Goal: Information Seeking & Learning: Learn about a topic

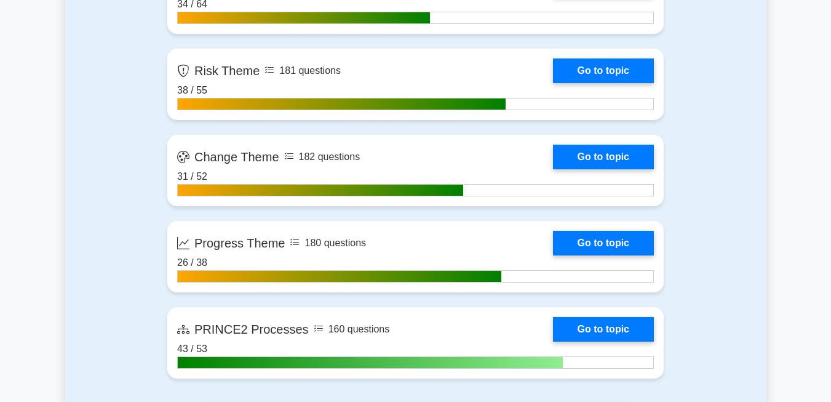
scroll to position [1354, 0]
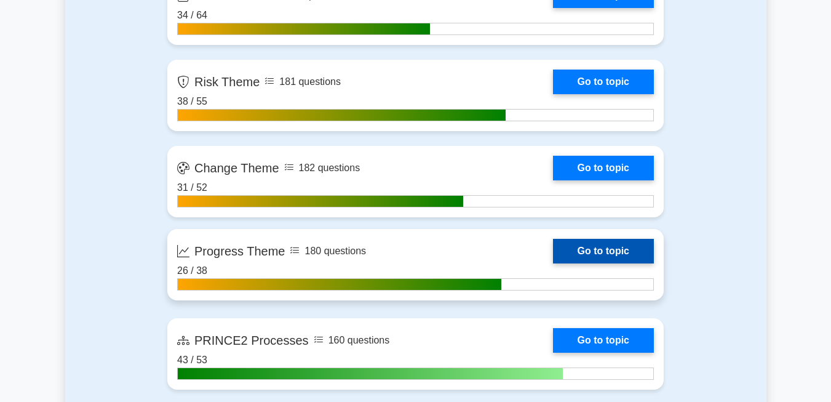
click at [597, 250] on link "Go to topic" at bounding box center [603, 251] width 101 height 25
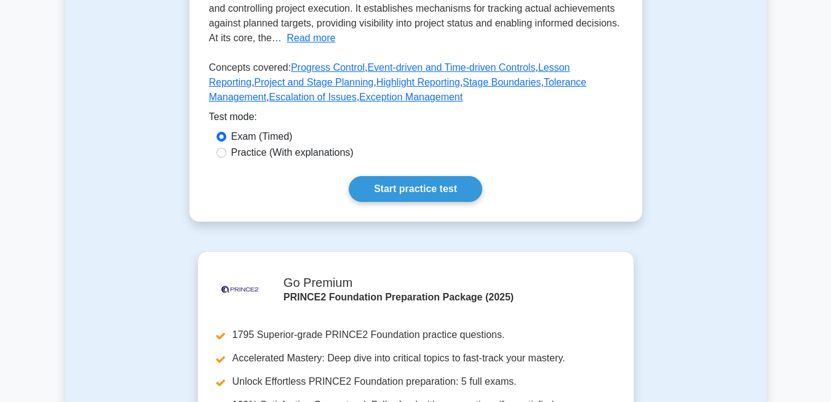
scroll to position [300, 0]
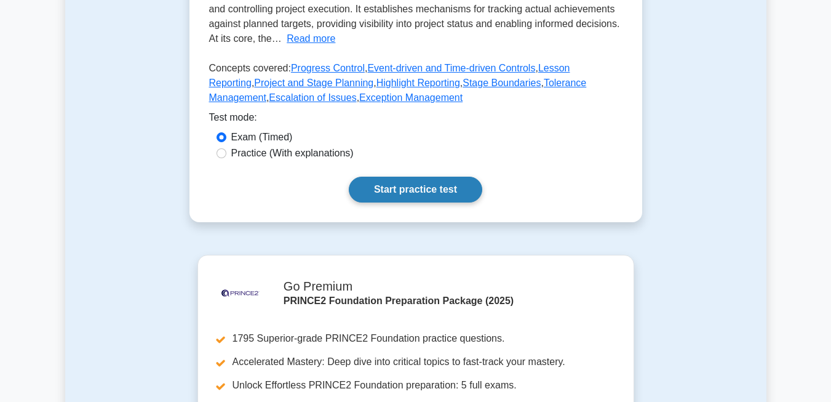
click at [423, 193] on link "Start practice test" at bounding box center [416, 190] width 134 height 26
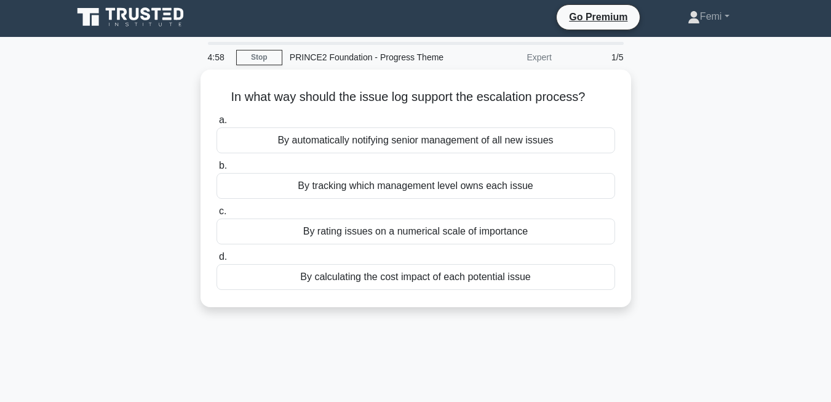
scroll to position [4, 0]
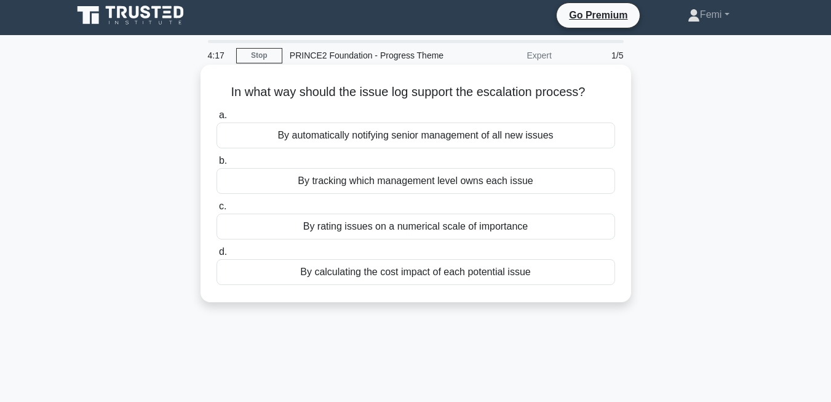
click at [504, 181] on div "By tracking which management level owns each issue" at bounding box center [416, 181] width 399 height 26
click at [217, 165] on input "b. By tracking which management level owns each issue" at bounding box center [217, 161] width 0 height 8
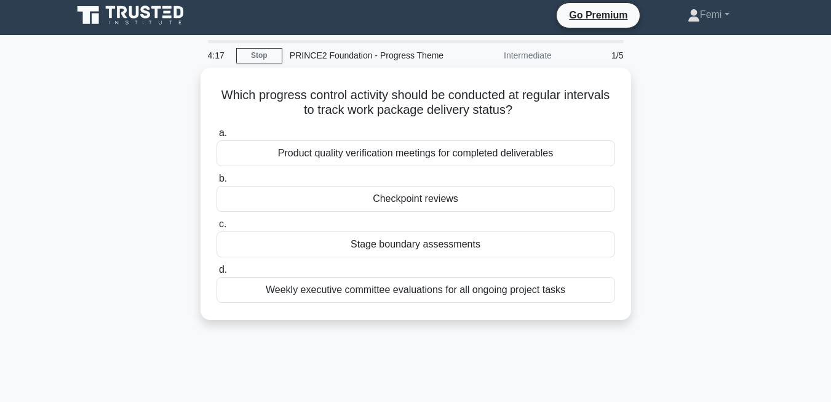
scroll to position [0, 0]
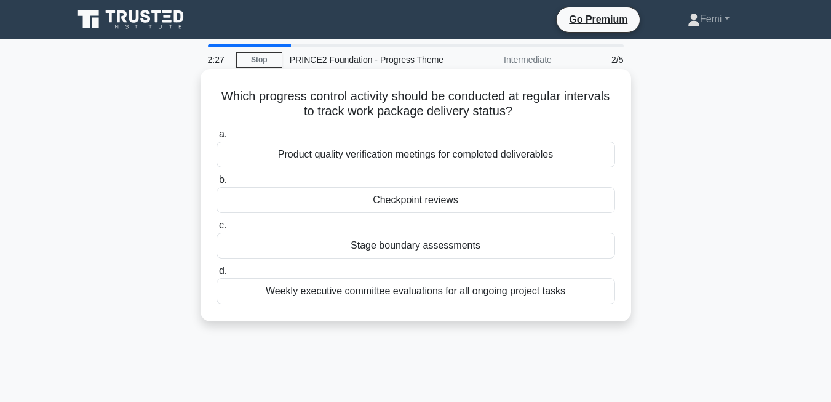
click at [432, 199] on div "Checkpoint reviews" at bounding box center [416, 200] width 399 height 26
click at [217, 184] on input "b. Checkpoint reviews" at bounding box center [217, 180] width 0 height 8
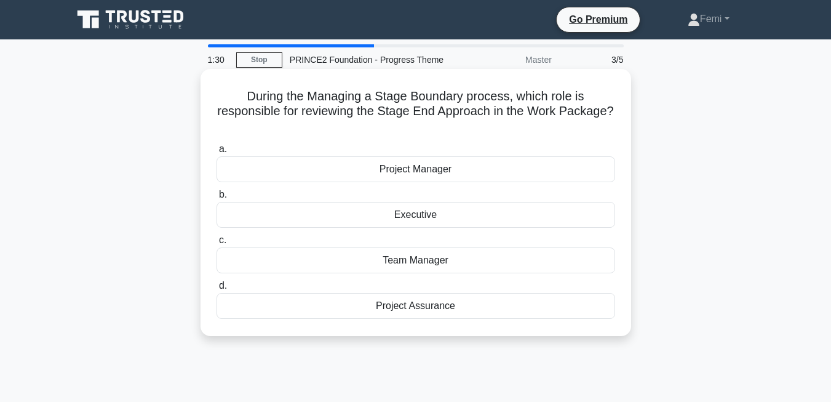
click at [442, 171] on div "Project Manager" at bounding box center [416, 169] width 399 height 26
click at [217, 153] on input "a. Project Manager" at bounding box center [217, 149] width 0 height 8
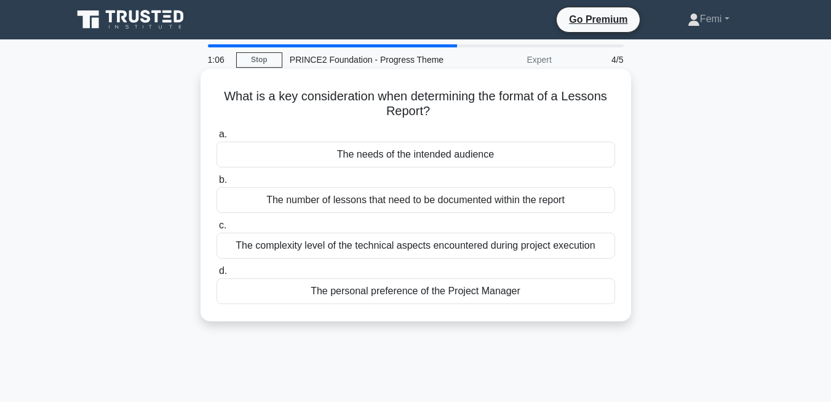
click at [477, 155] on div "The needs of the intended audience" at bounding box center [416, 154] width 399 height 26
click at [217, 138] on input "a. The needs of the intended audience" at bounding box center [217, 134] width 0 height 8
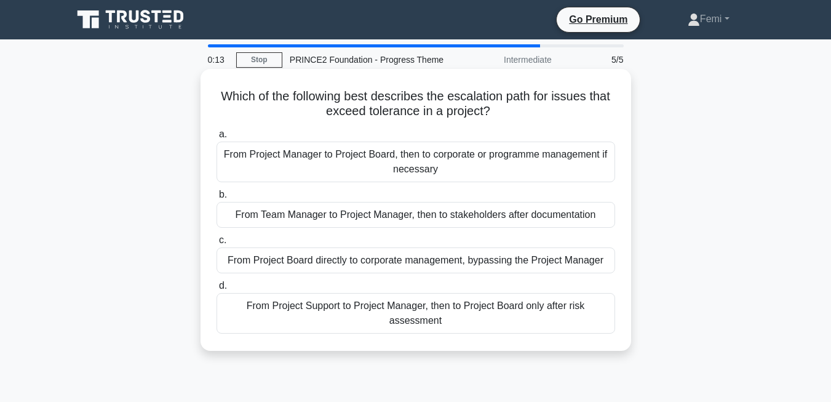
click at [367, 161] on div "From Project Manager to Project Board, then to corporate or programme managemen…" at bounding box center [416, 161] width 399 height 41
click at [217, 138] on input "a. From Project Manager to Project Board, then to corporate or programme manage…" at bounding box center [217, 134] width 0 height 8
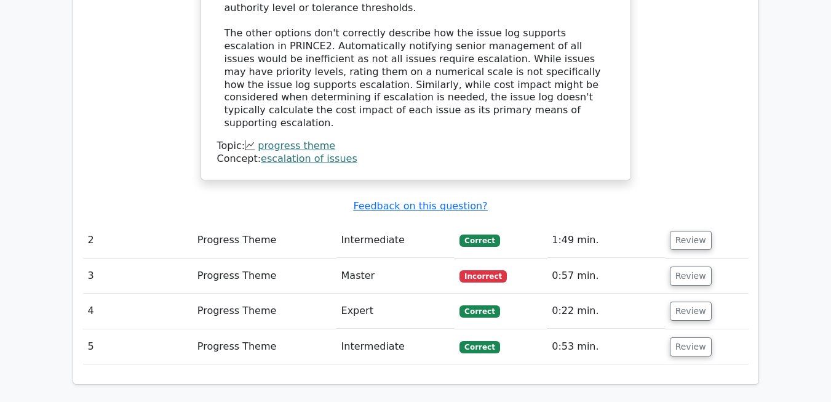
scroll to position [1333, 0]
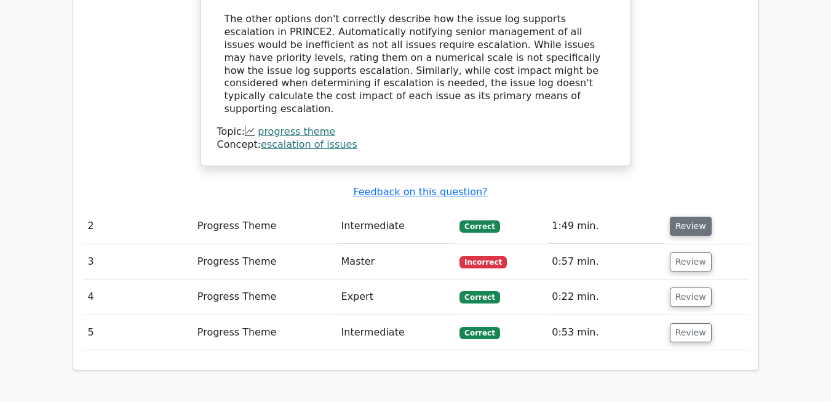
click at [687, 217] on button "Review" at bounding box center [691, 226] width 42 height 19
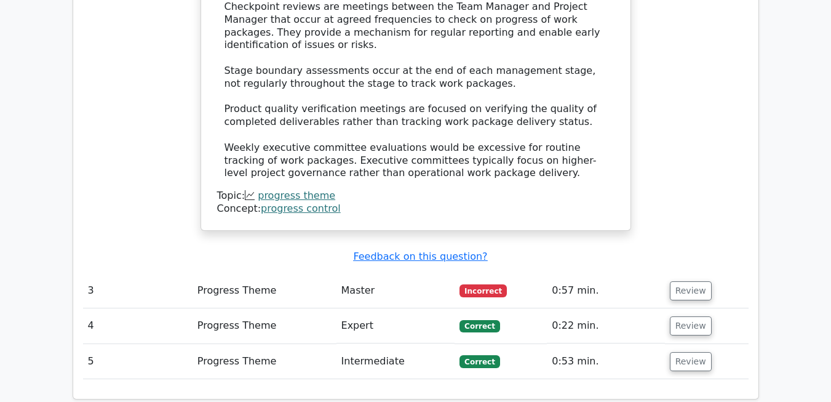
scroll to position [1911, 0]
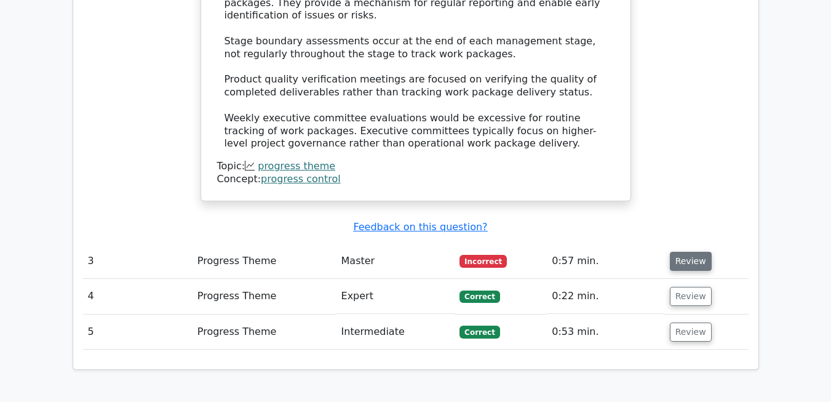
click at [683, 252] on button "Review" at bounding box center [691, 261] width 42 height 19
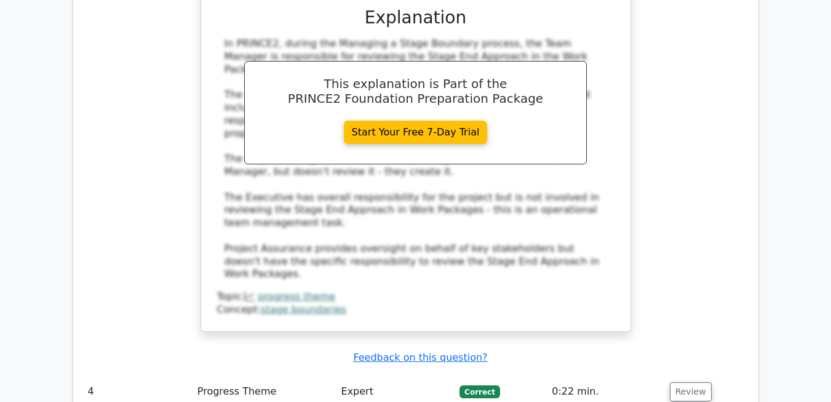
scroll to position [2469, 0]
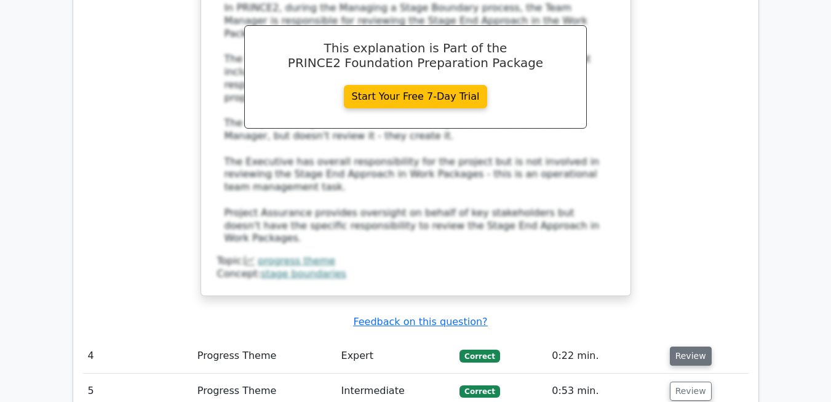
click at [683, 346] on button "Review" at bounding box center [691, 355] width 42 height 19
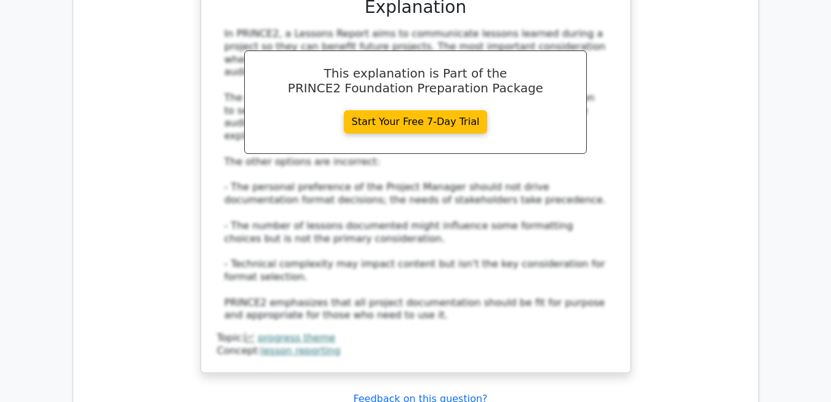
scroll to position [3110, 0]
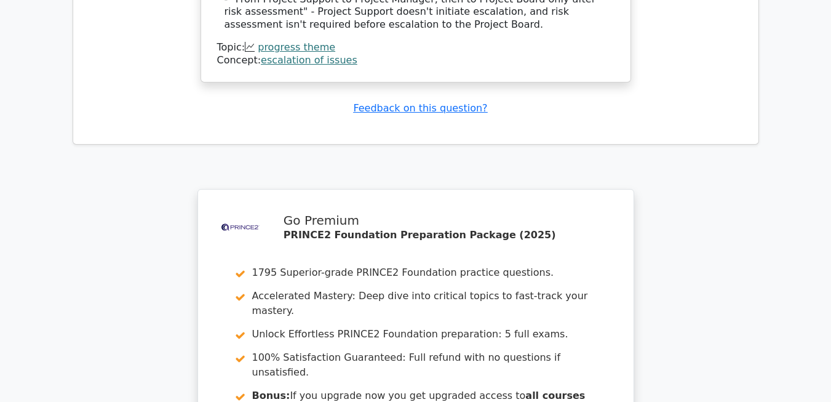
scroll to position [4174, 0]
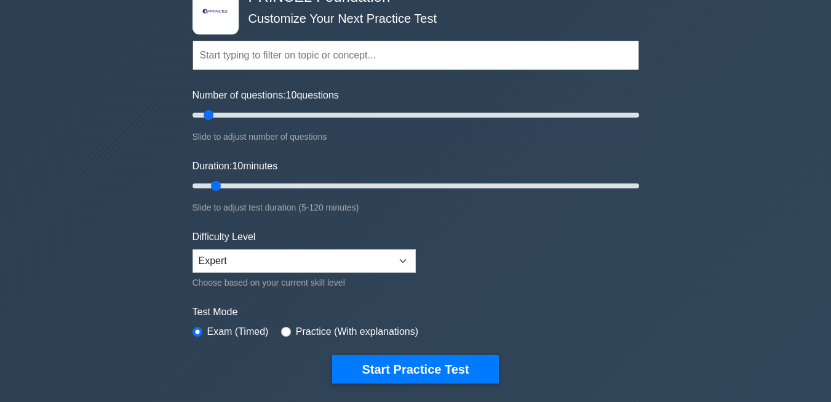
scroll to position [134, 0]
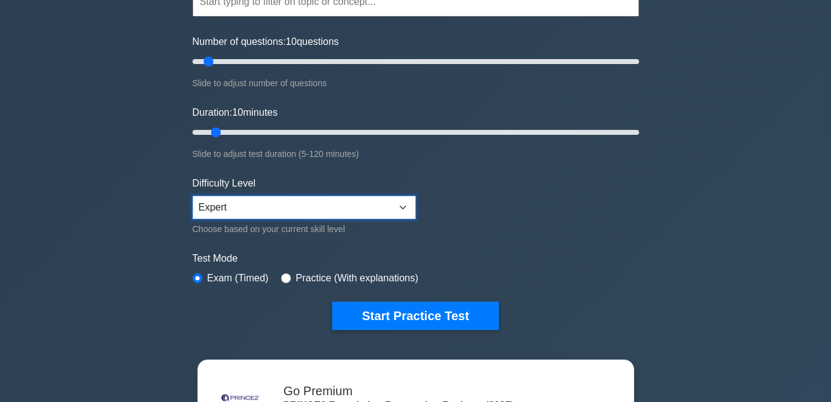
click at [405, 208] on select "Beginner Intermediate Expert" at bounding box center [304, 207] width 223 height 23
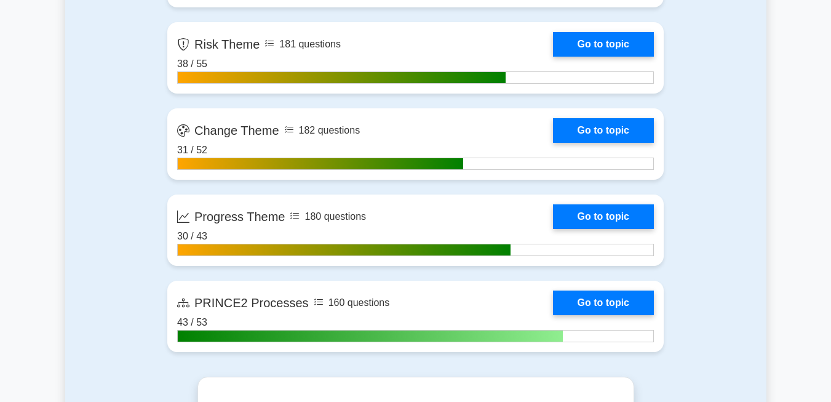
scroll to position [1397, 0]
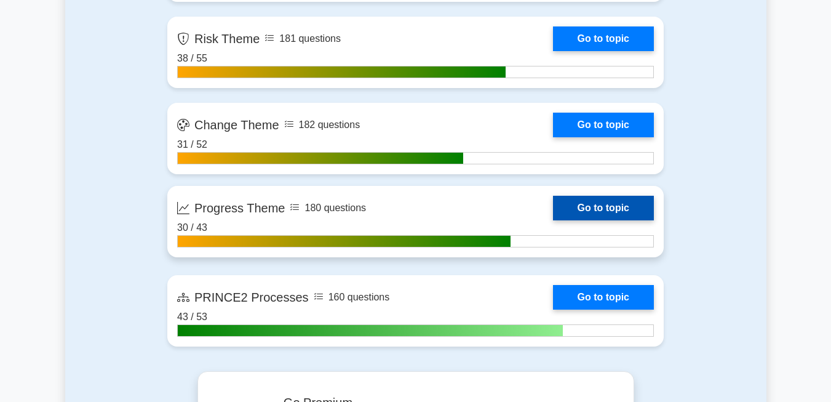
click at [613, 210] on link "Go to topic" at bounding box center [603, 208] width 101 height 25
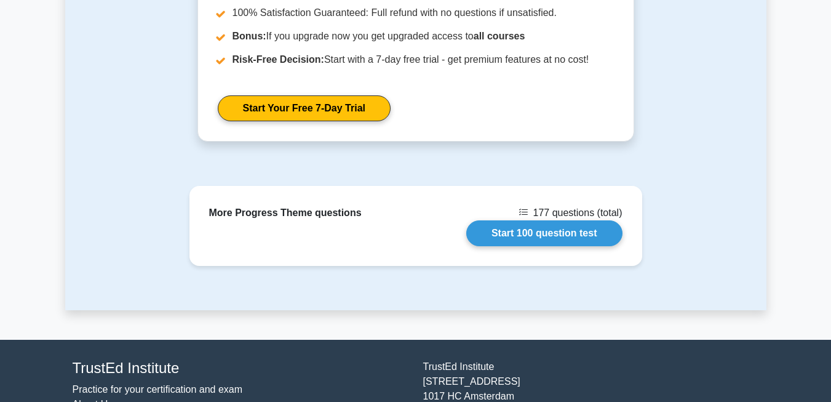
scroll to position [737, 0]
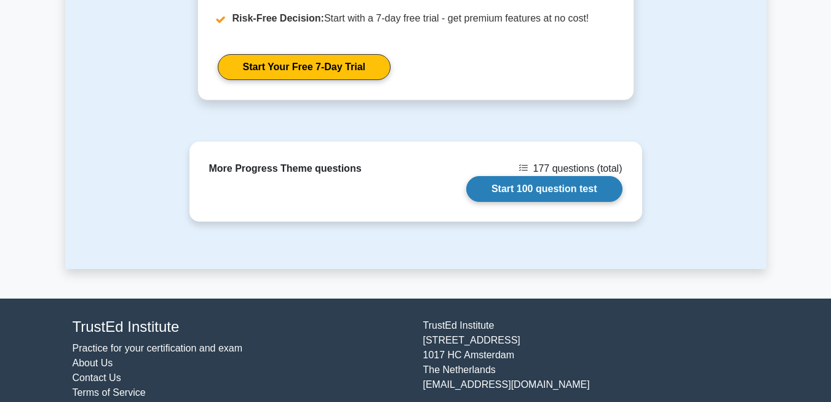
click at [533, 189] on link "Start 100 question test" at bounding box center [544, 189] width 156 height 26
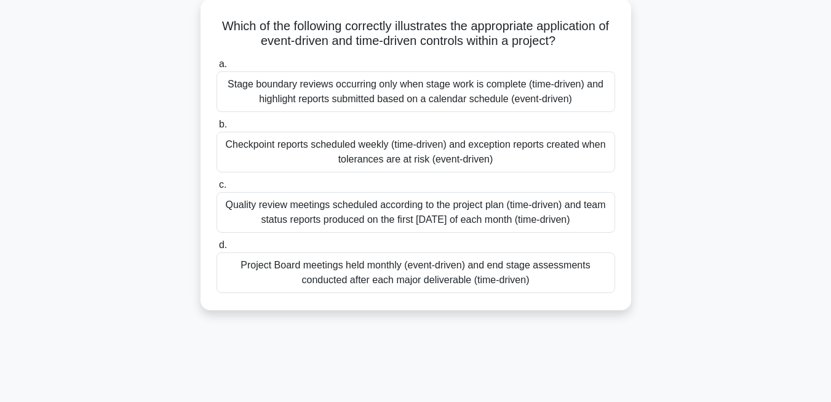
scroll to position [71, 0]
click at [452, 145] on div "Checkpoint reports scheduled weekly (time-driven) and exception reports created…" at bounding box center [416, 150] width 399 height 41
click at [217, 127] on input "b. Checkpoint reports scheduled weekly (time-driven) and exception reports crea…" at bounding box center [217, 123] width 0 height 8
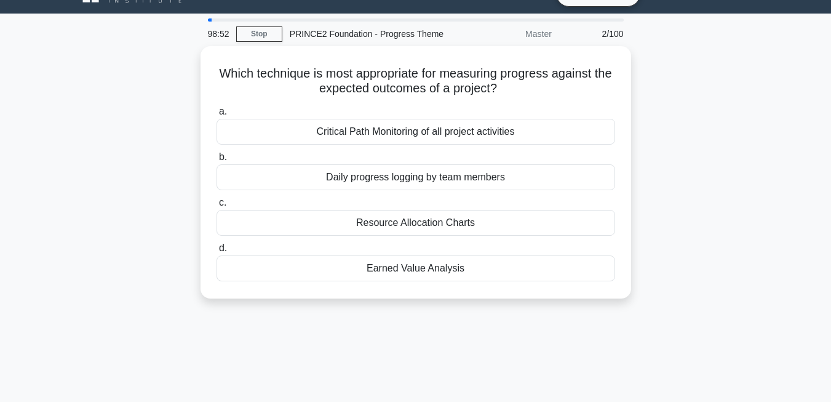
scroll to position [27, 0]
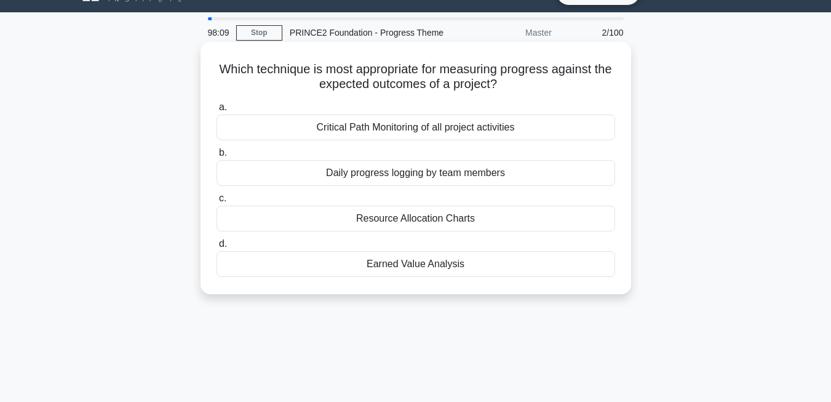
click at [477, 129] on div "Critical Path Monitoring of all project activities" at bounding box center [416, 127] width 399 height 26
click at [217, 111] on input "a. Critical Path Monitoring of all project activities" at bounding box center [217, 107] width 0 height 8
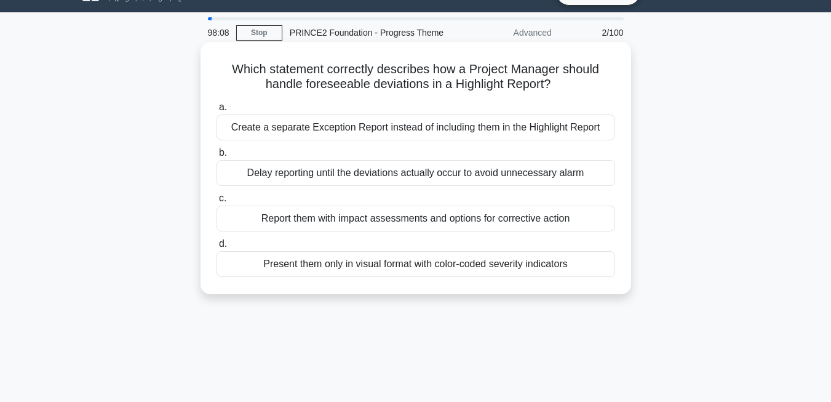
scroll to position [0, 0]
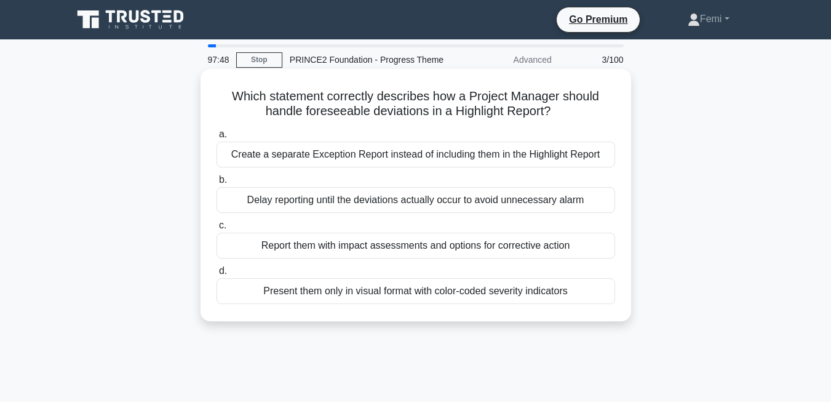
click at [450, 245] on div "Report them with impact assessments and options for corrective action" at bounding box center [416, 246] width 399 height 26
click at [217, 229] on input "c. Report them with impact assessments and options for corrective action" at bounding box center [217, 225] width 0 height 8
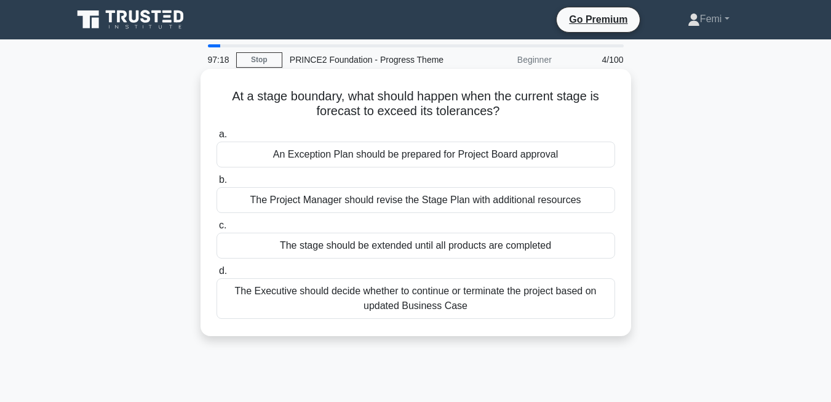
click at [464, 156] on div "An Exception Plan should be prepared for Project Board approval" at bounding box center [416, 154] width 399 height 26
drag, startPoint x: 464, startPoint y: 156, endPoint x: 422, endPoint y: 156, distance: 42.5
click at [422, 156] on div "An Exception Plan should be prepared for Project Board approval" at bounding box center [416, 154] width 399 height 26
click at [217, 138] on input "a. An Exception Plan should be prepared for Project Board approval" at bounding box center [217, 134] width 0 height 8
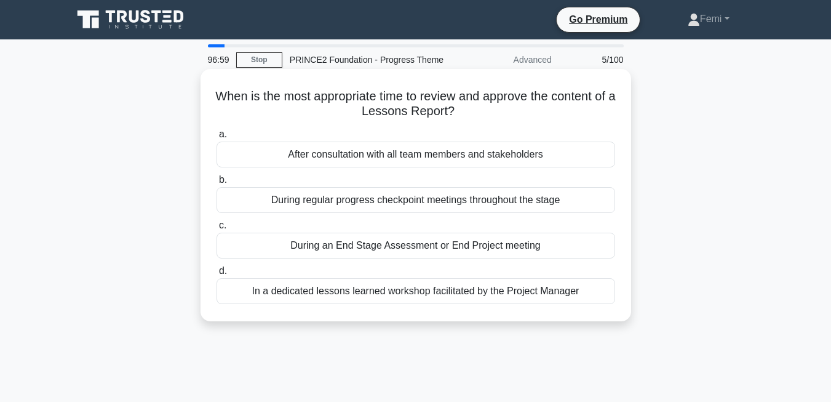
click at [483, 246] on div "During an End Stage Assessment or End Project meeting" at bounding box center [416, 246] width 399 height 26
click at [217, 229] on input "c. During an End Stage Assessment or End Project meeting" at bounding box center [217, 225] width 0 height 8
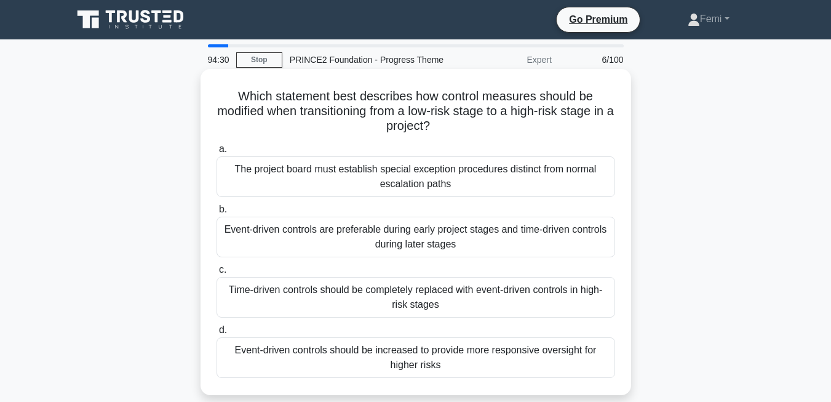
click at [471, 299] on div "Time-driven controls should be completely replaced with event-driven controls i…" at bounding box center [416, 297] width 399 height 41
click at [217, 274] on input "c. Time-driven controls should be completely replaced with event-driven control…" at bounding box center [217, 270] width 0 height 8
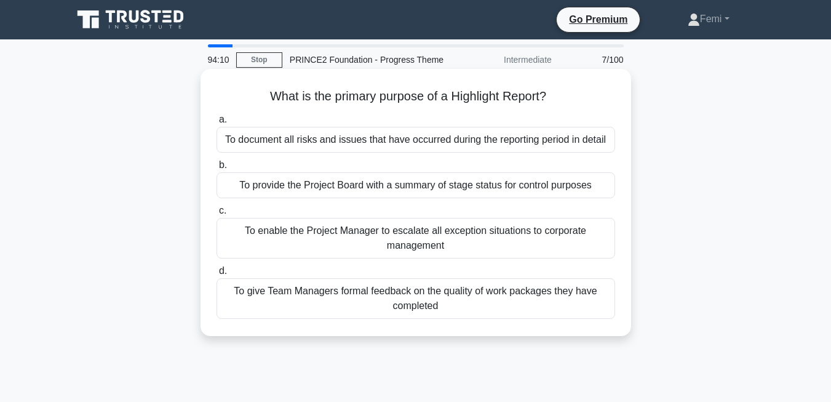
click at [507, 188] on div "To provide the Project Board with a summary of stage status for control purposes" at bounding box center [416, 185] width 399 height 26
click at [217, 169] on input "b. To provide the Project Board with a summary of stage status for control purp…" at bounding box center [217, 165] width 0 height 8
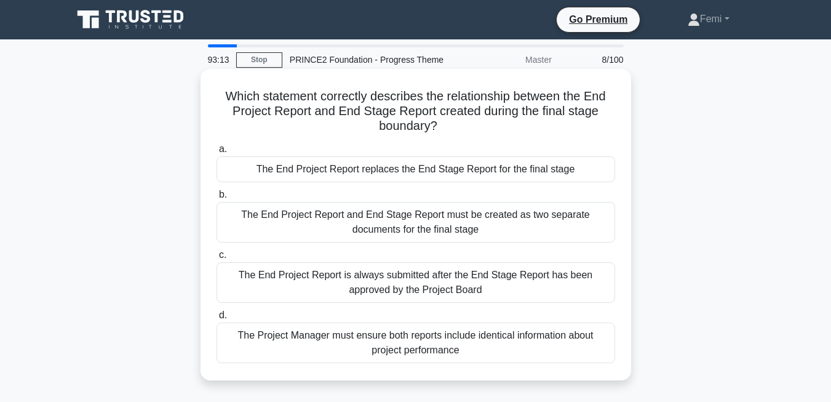
click at [450, 229] on div "The End Project Report and End Stage Report must be created as two separate doc…" at bounding box center [416, 222] width 399 height 41
click at [217, 199] on input "b. The End Project Report and End Stage Report must be created as two separate …" at bounding box center [217, 195] width 0 height 8
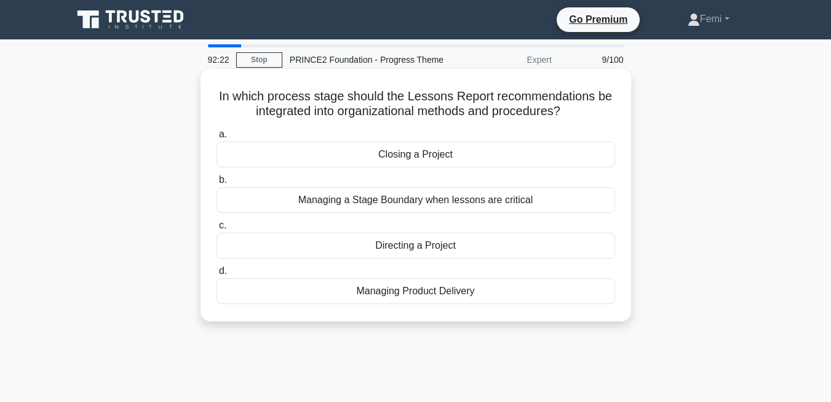
click at [472, 202] on div "Managing a Stage Boundary when lessons are critical" at bounding box center [416, 200] width 399 height 26
click at [217, 184] on input "b. Managing a Stage Boundary when lessons are critical" at bounding box center [217, 180] width 0 height 8
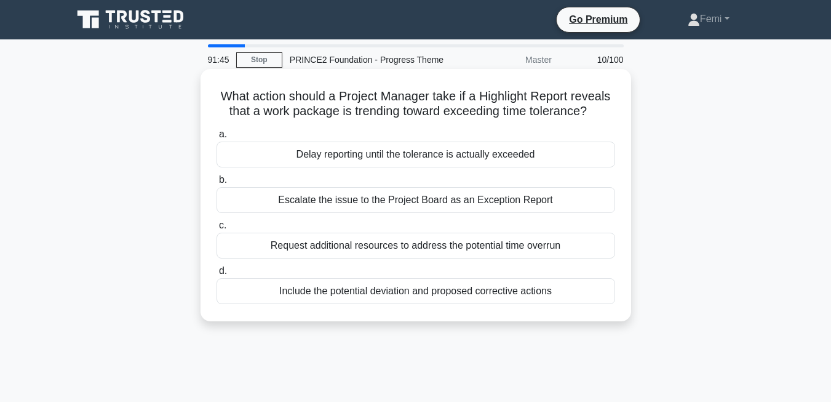
click at [431, 201] on div "Escalate the issue to the Project Board as an Exception Report" at bounding box center [416, 200] width 399 height 26
click at [217, 184] on input "b. Escalate the issue to the Project Board as an Exception Report" at bounding box center [217, 180] width 0 height 8
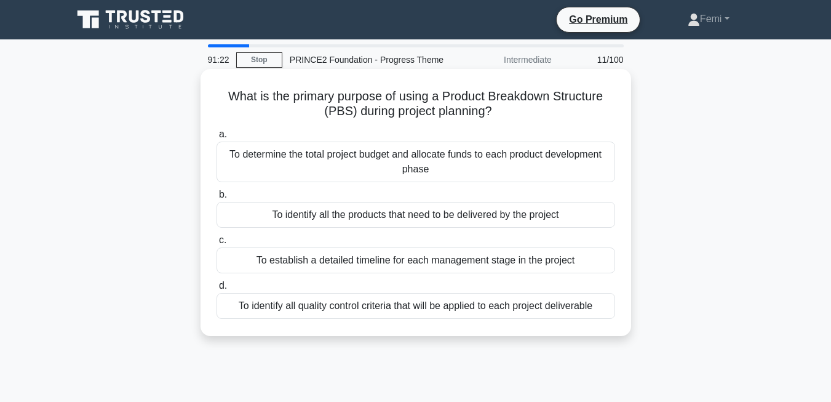
click at [467, 216] on div "To identify all the products that need to be delivered by the project" at bounding box center [416, 215] width 399 height 26
click at [217, 199] on input "b. To identify all the products that need to be delivered by the project" at bounding box center [217, 195] width 0 height 8
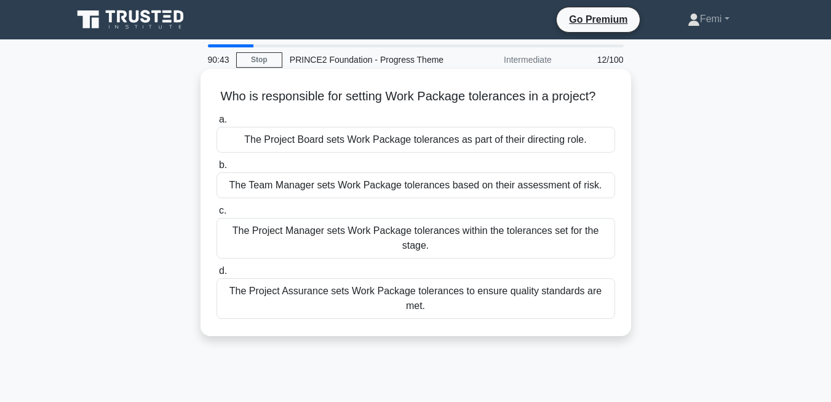
click at [457, 239] on div "The Project Manager sets Work Package tolerances within the tolerances set for …" at bounding box center [416, 238] width 399 height 41
click at [217, 215] on input "c. The Project Manager sets Work Package tolerances within the tolerances set f…" at bounding box center [217, 211] width 0 height 8
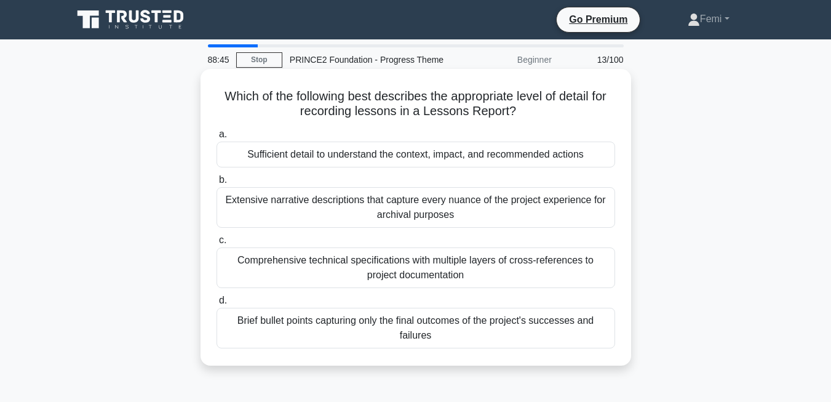
click at [416, 157] on div "Sufficient detail to understand the context, impact, and recommended actions" at bounding box center [416, 154] width 399 height 26
click at [217, 138] on input "a. Sufficient detail to understand the context, impact, and recommended actions" at bounding box center [217, 134] width 0 height 8
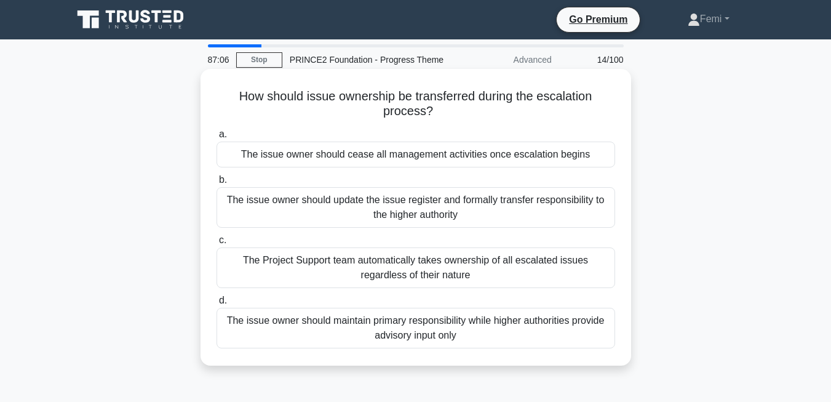
click at [506, 328] on div "The issue owner should maintain primary responsibility while higher authorities…" at bounding box center [416, 328] width 399 height 41
click at [217, 305] on input "d. The issue owner should maintain primary responsibility while higher authorit…" at bounding box center [217, 301] width 0 height 8
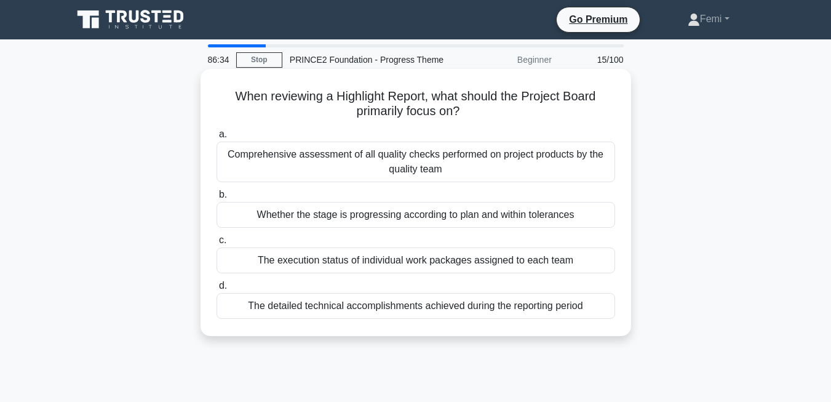
click at [517, 218] on div "Whether the stage is progressing according to plan and within tolerances" at bounding box center [416, 215] width 399 height 26
click at [217, 199] on input "b. Whether the stage is progressing according to plan and within tolerances" at bounding box center [217, 195] width 0 height 8
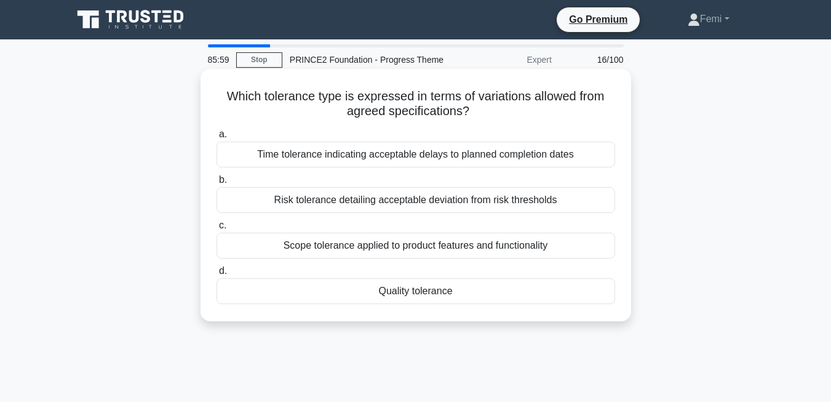
click at [452, 297] on div "Quality tolerance" at bounding box center [416, 291] width 399 height 26
click at [217, 275] on input "d. Quality tolerance" at bounding box center [217, 271] width 0 height 8
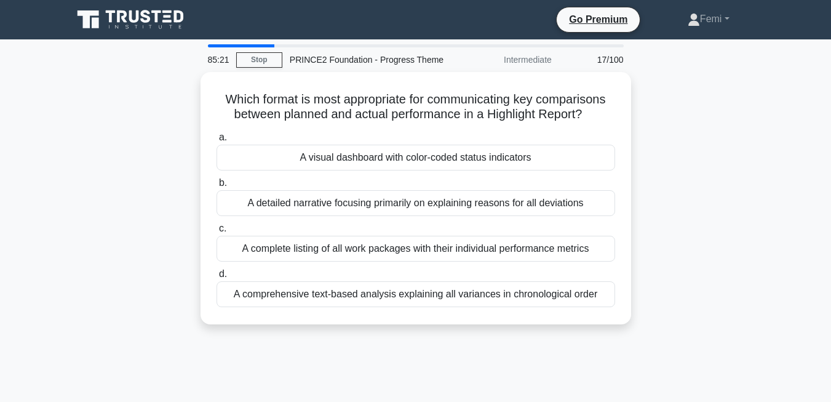
click at [646, 250] on div "Which format is most appropriate for communicating key comparisons between plan…" at bounding box center [415, 205] width 701 height 267
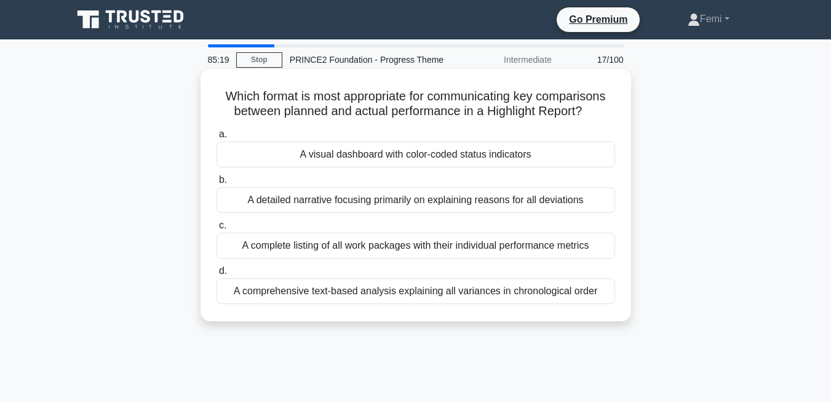
click at [506, 242] on div "A complete listing of all work packages with their individual performance metri…" at bounding box center [416, 246] width 399 height 26
click at [217, 229] on input "c. A complete listing of all work packages with their individual performance me…" at bounding box center [217, 225] width 0 height 8
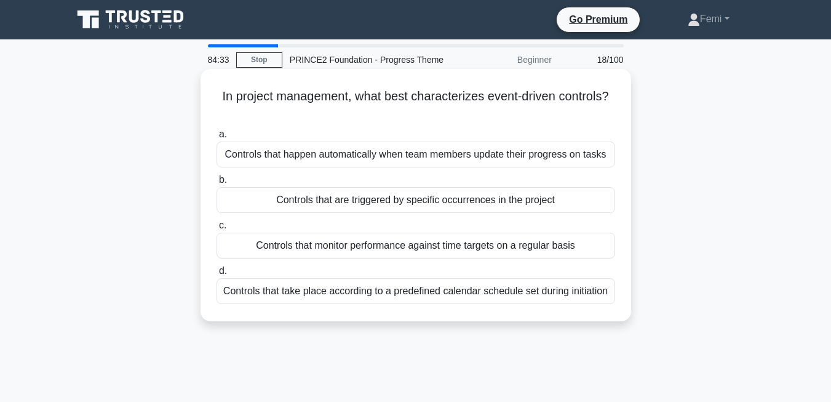
click at [440, 205] on div "Controls that are triggered by specific occurrences in the project" at bounding box center [416, 200] width 399 height 26
click at [217, 184] on input "b. Controls that are triggered by specific occurrences in the project" at bounding box center [217, 180] width 0 height 8
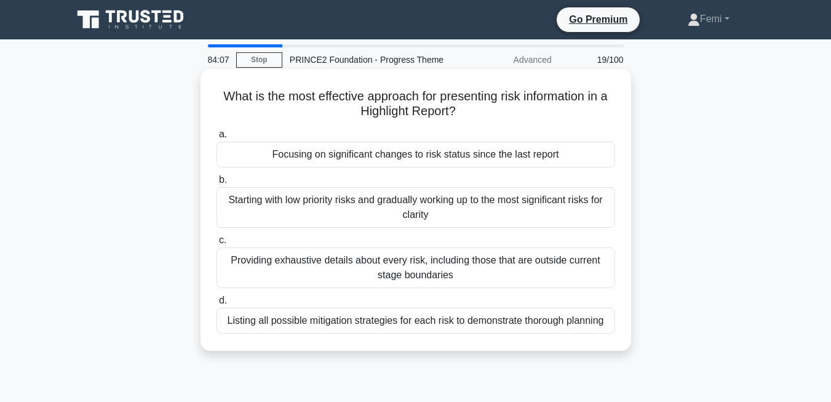
click at [483, 212] on div "Starting with low priority risks and gradually working up to the most significa…" at bounding box center [416, 207] width 399 height 41
click at [217, 184] on input "b. Starting with low priority risks and gradually working up to the most signif…" at bounding box center [217, 180] width 0 height 8
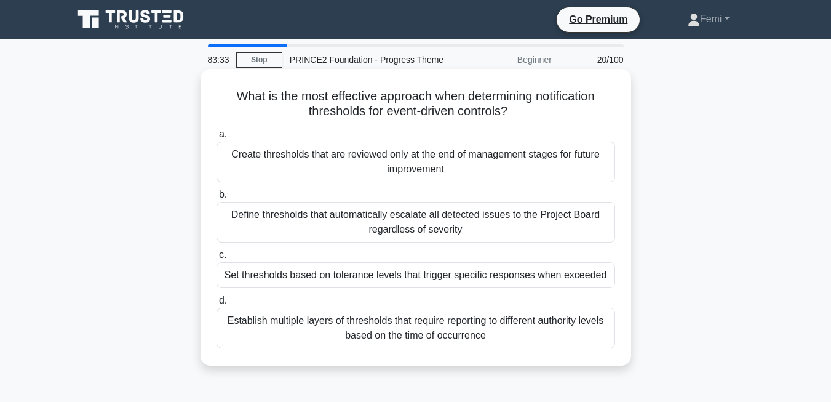
click at [530, 276] on div "Set thresholds based on tolerance levels that trigger specific responses when e…" at bounding box center [416, 275] width 399 height 26
click at [217, 259] on input "c. Set thresholds based on tolerance levels that trigger specific responses whe…" at bounding box center [217, 255] width 0 height 8
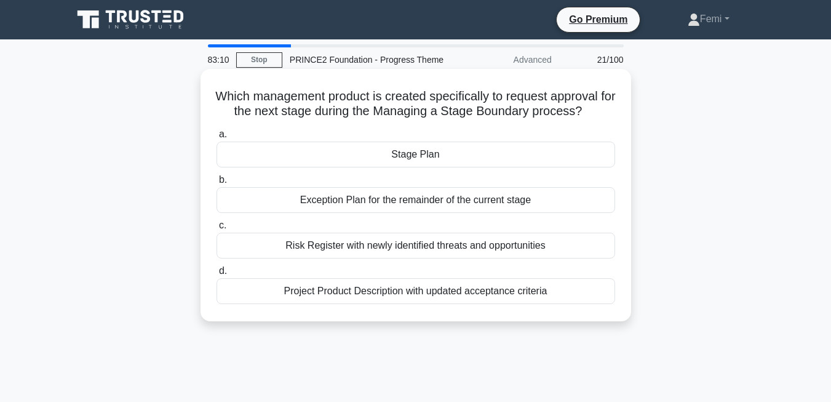
click at [434, 159] on div "Stage Plan" at bounding box center [416, 154] width 399 height 26
click at [217, 138] on input "a. Stage Plan" at bounding box center [217, 134] width 0 height 8
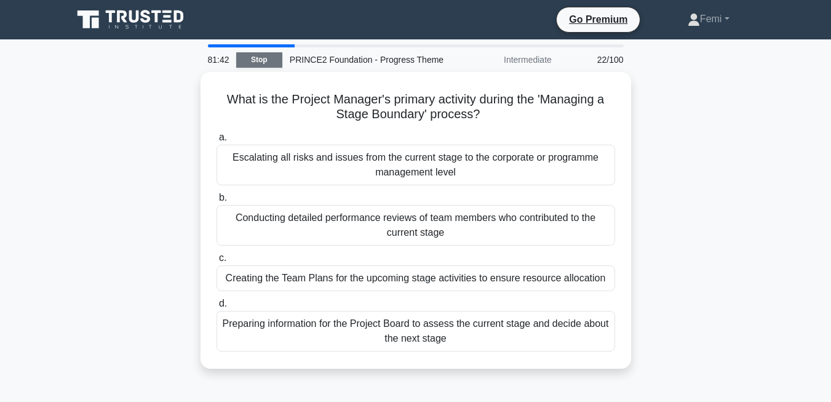
click at [255, 62] on link "Stop" at bounding box center [259, 59] width 46 height 15
click at [260, 56] on link "Stop" at bounding box center [259, 59] width 46 height 15
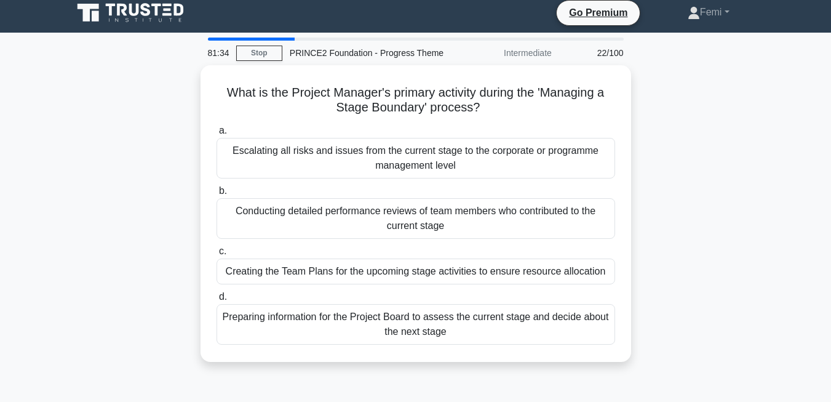
scroll to position [6, 0]
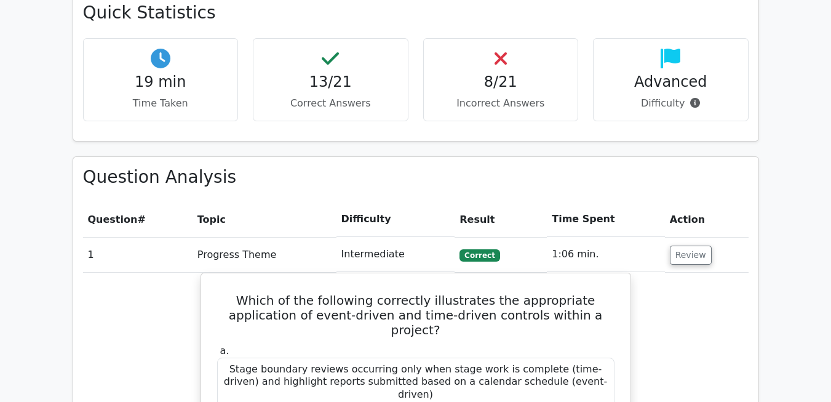
scroll to position [738, 0]
